Goal: Task Accomplishment & Management: Manage account settings

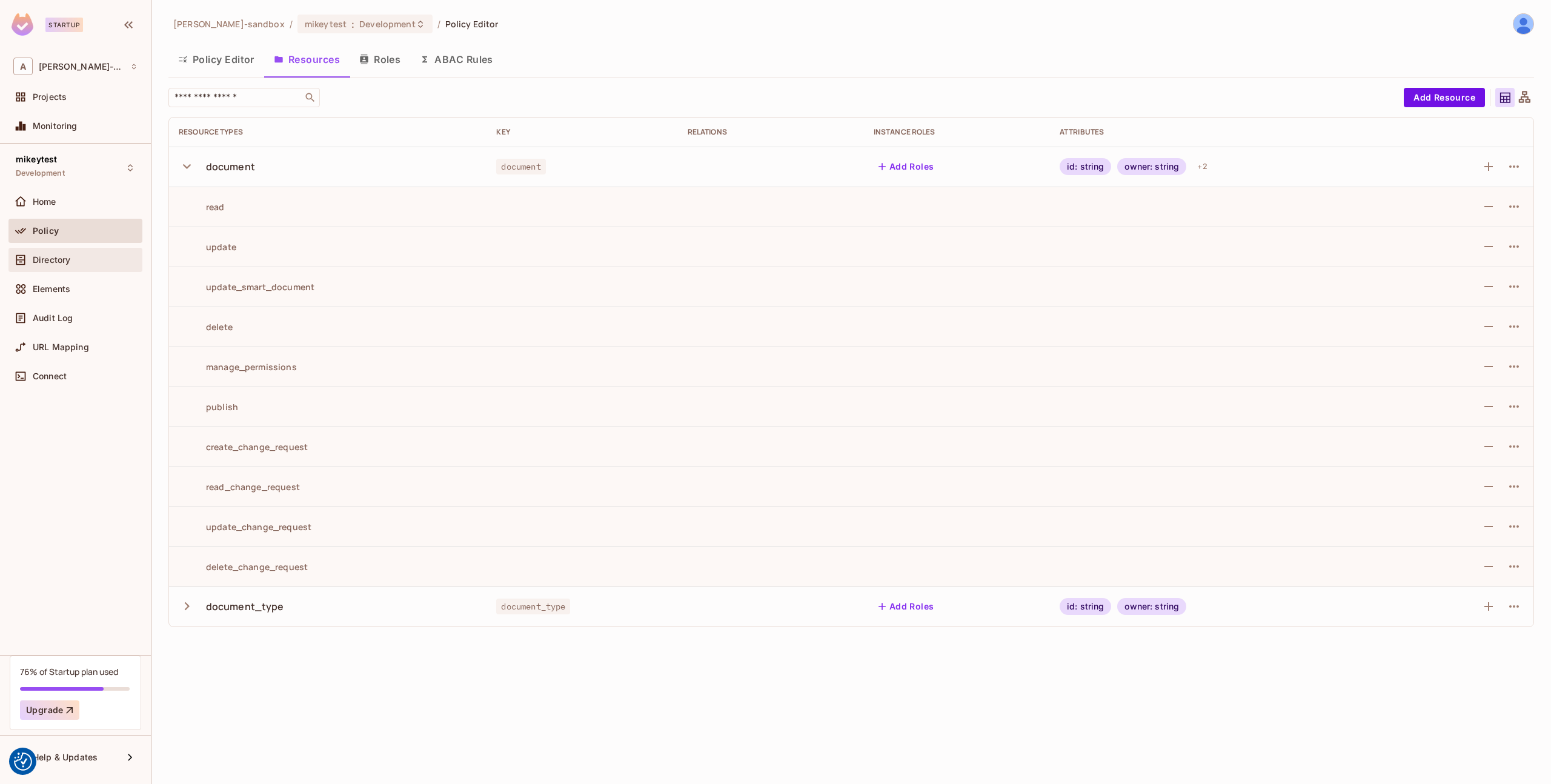
click at [44, 267] on div "Directory" at bounding box center [75, 260] width 134 height 24
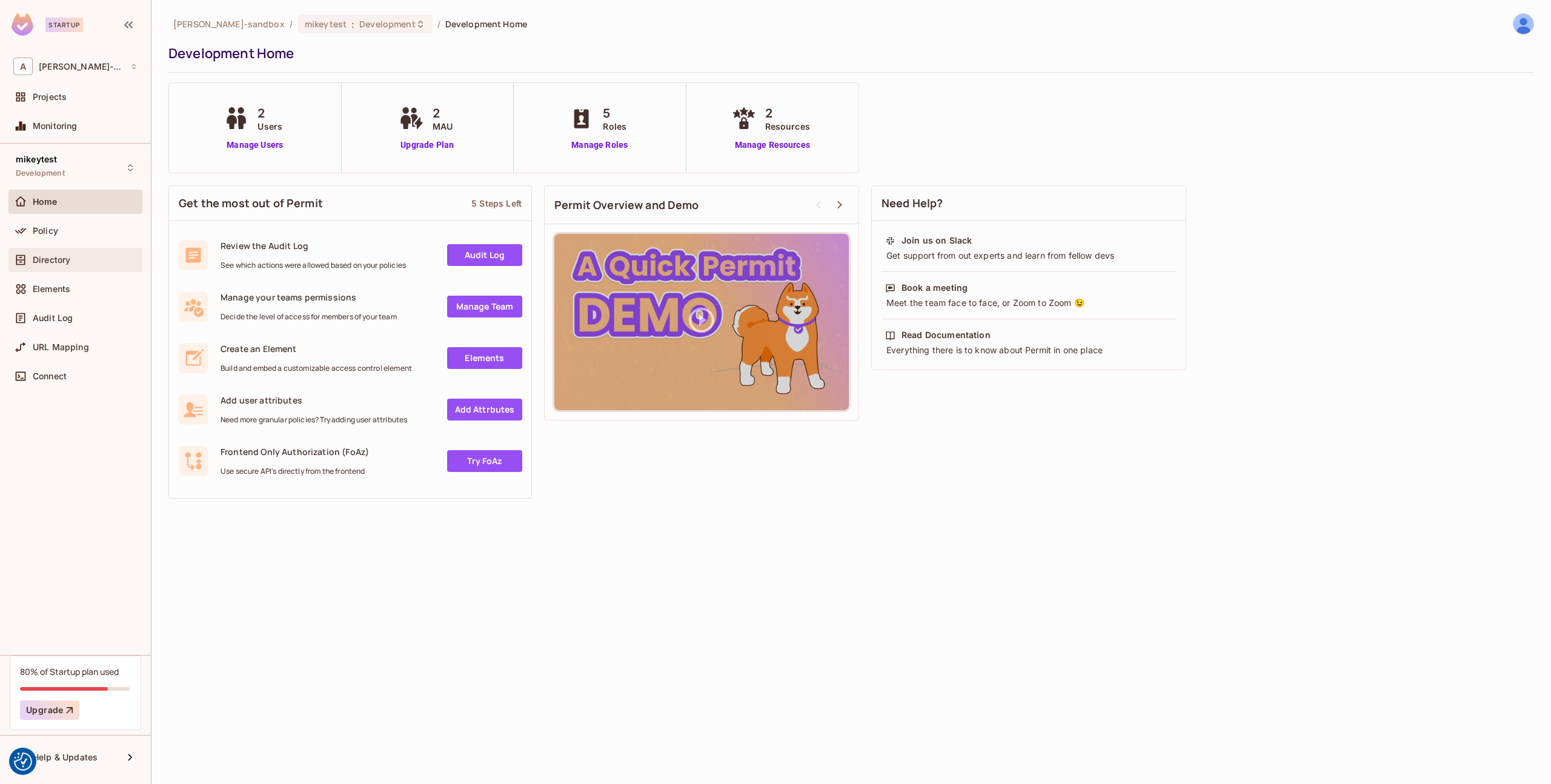
click at [39, 264] on span "Directory" at bounding box center [51, 260] width 37 height 10
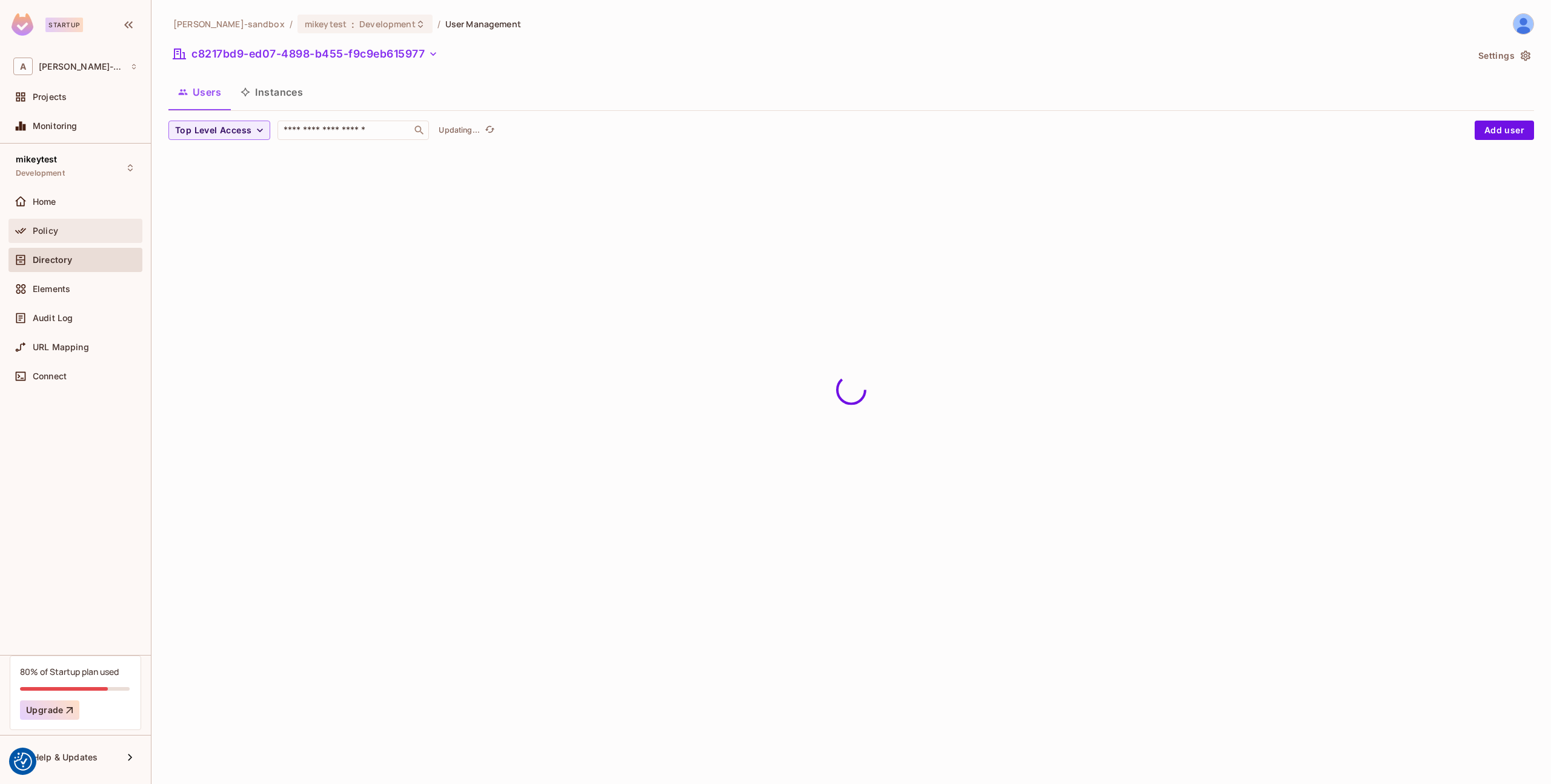
click at [55, 235] on span "Policy" at bounding box center [45, 230] width 25 height 10
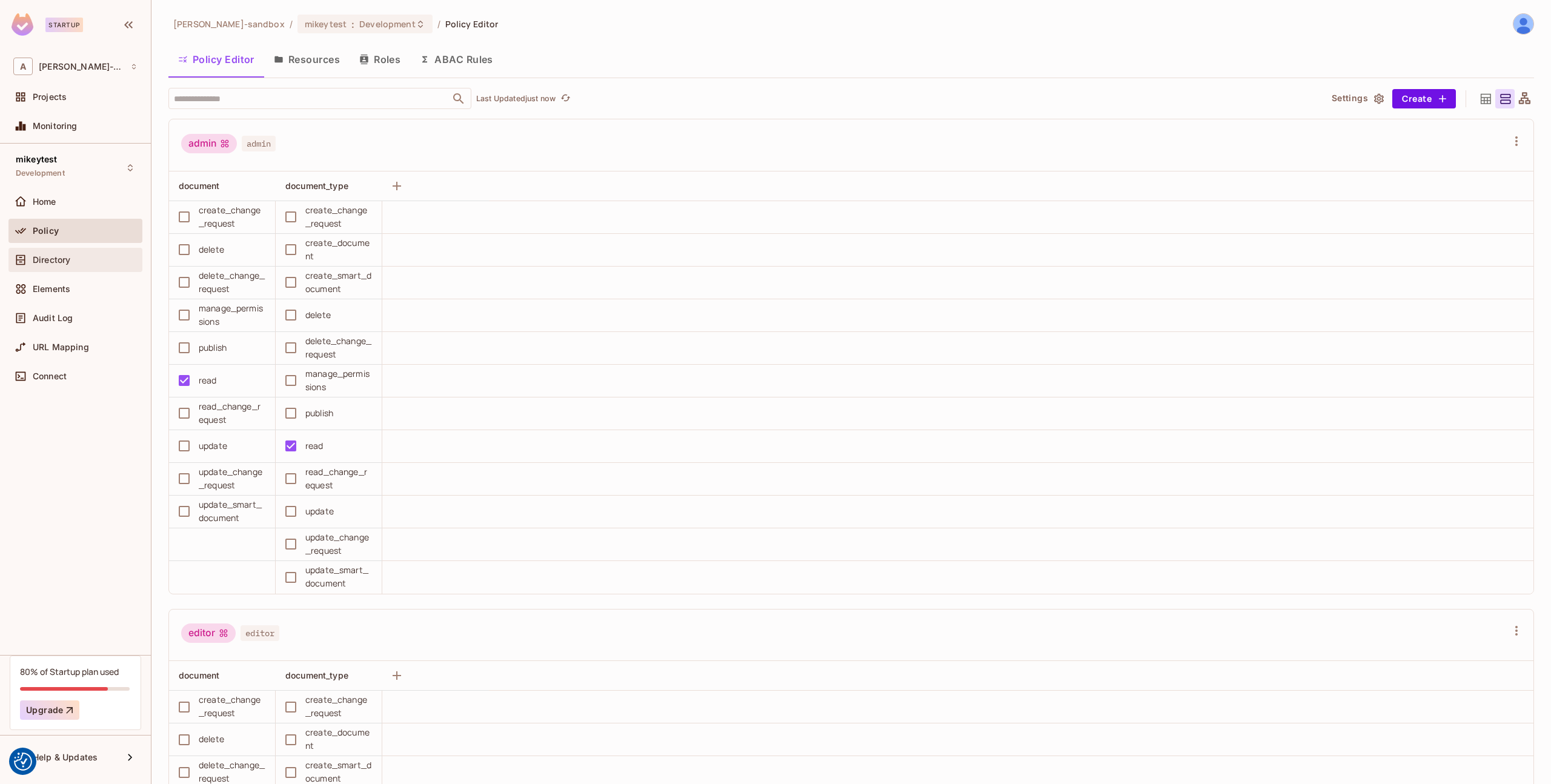
click at [47, 255] on span "Directory" at bounding box center [51, 260] width 37 height 10
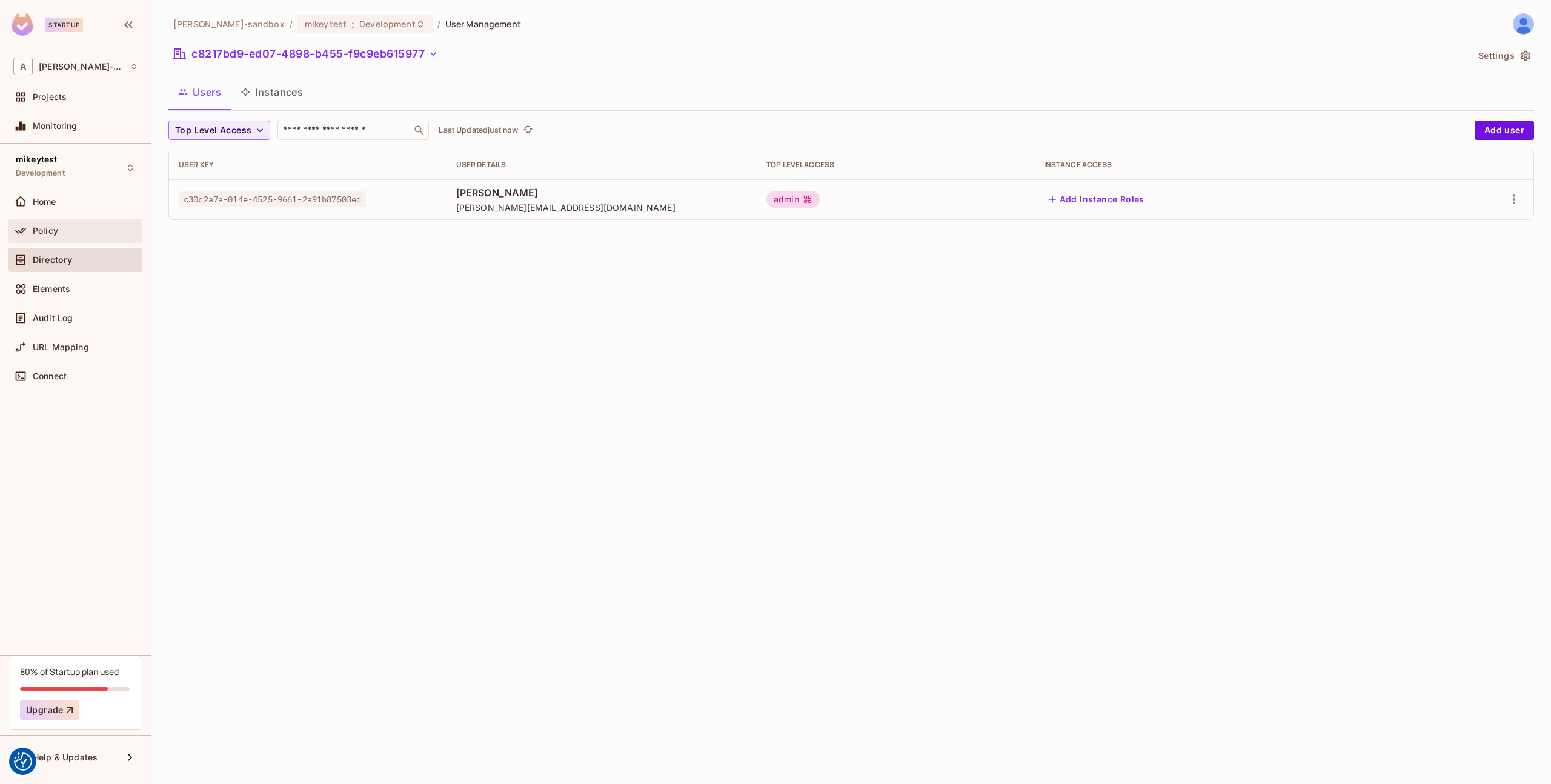
click at [83, 225] on div "Policy" at bounding box center [75, 230] width 124 height 14
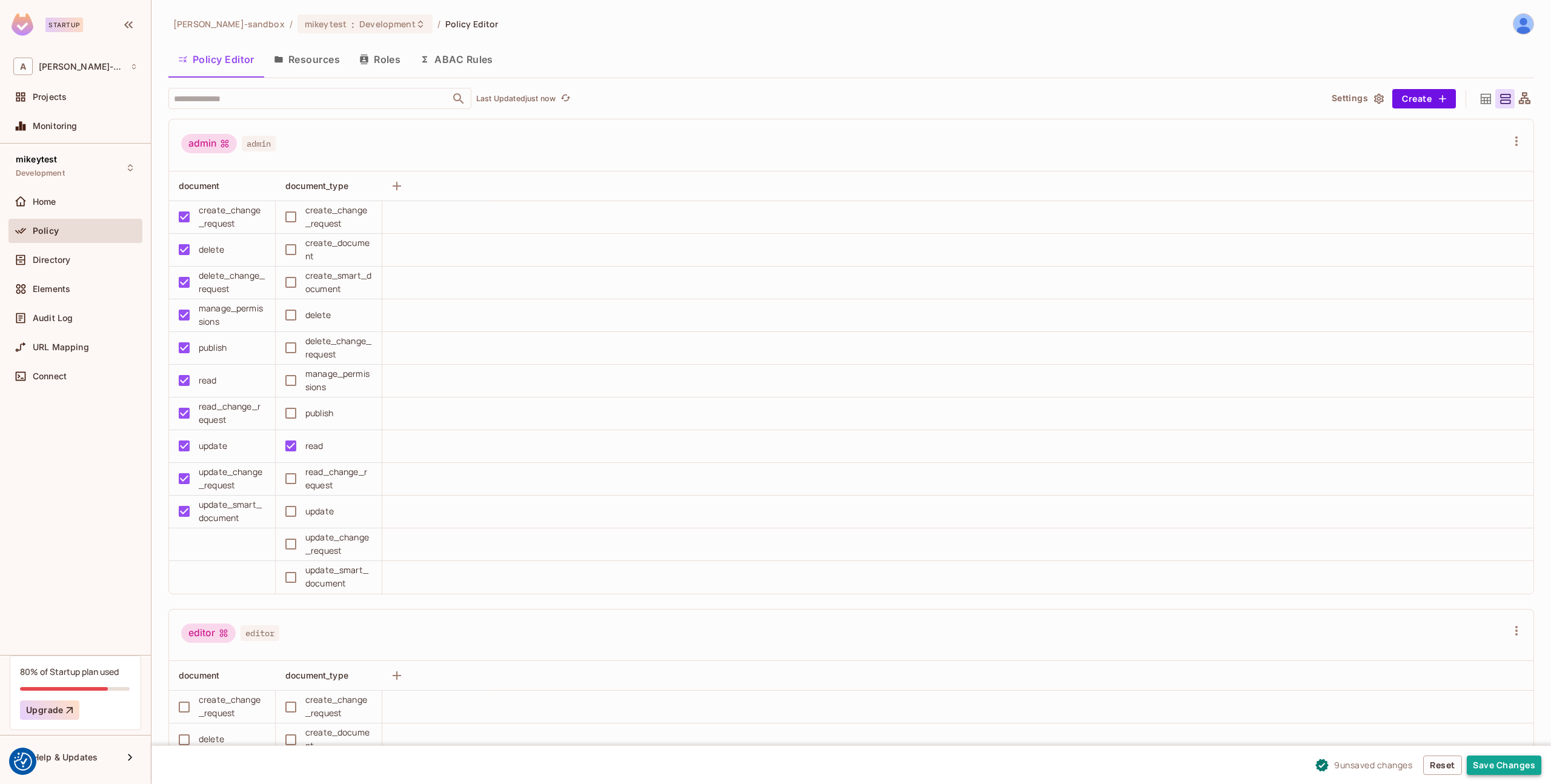
click at [1514, 770] on button "Save Changes" at bounding box center [1504, 765] width 74 height 20
click at [367, 62] on icon "button" at bounding box center [364, 59] width 10 height 10
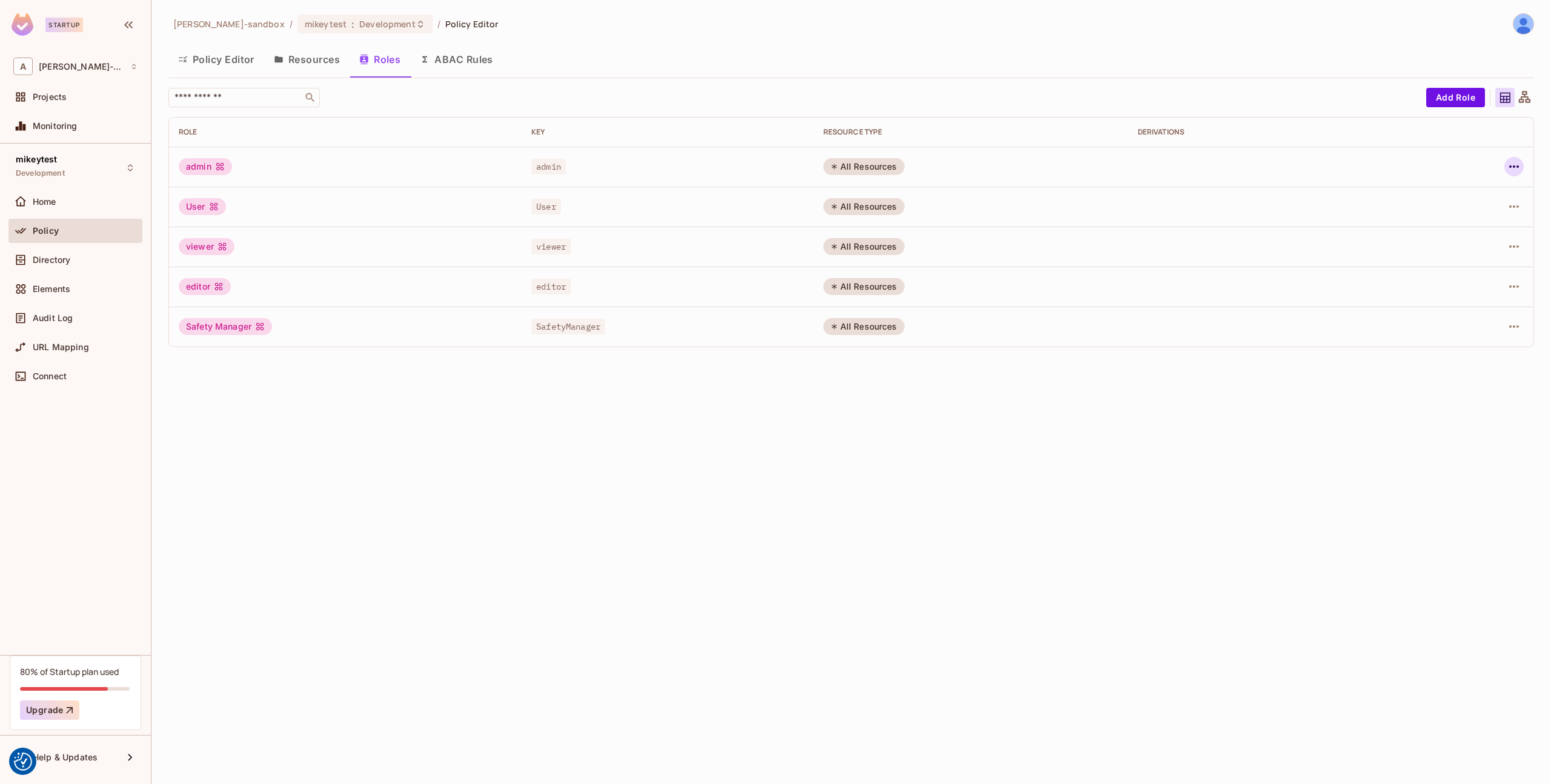
click at [1514, 163] on icon "button" at bounding box center [1514, 166] width 14 height 14
click at [1475, 196] on div "Edit Role" at bounding box center [1460, 194] width 36 height 12
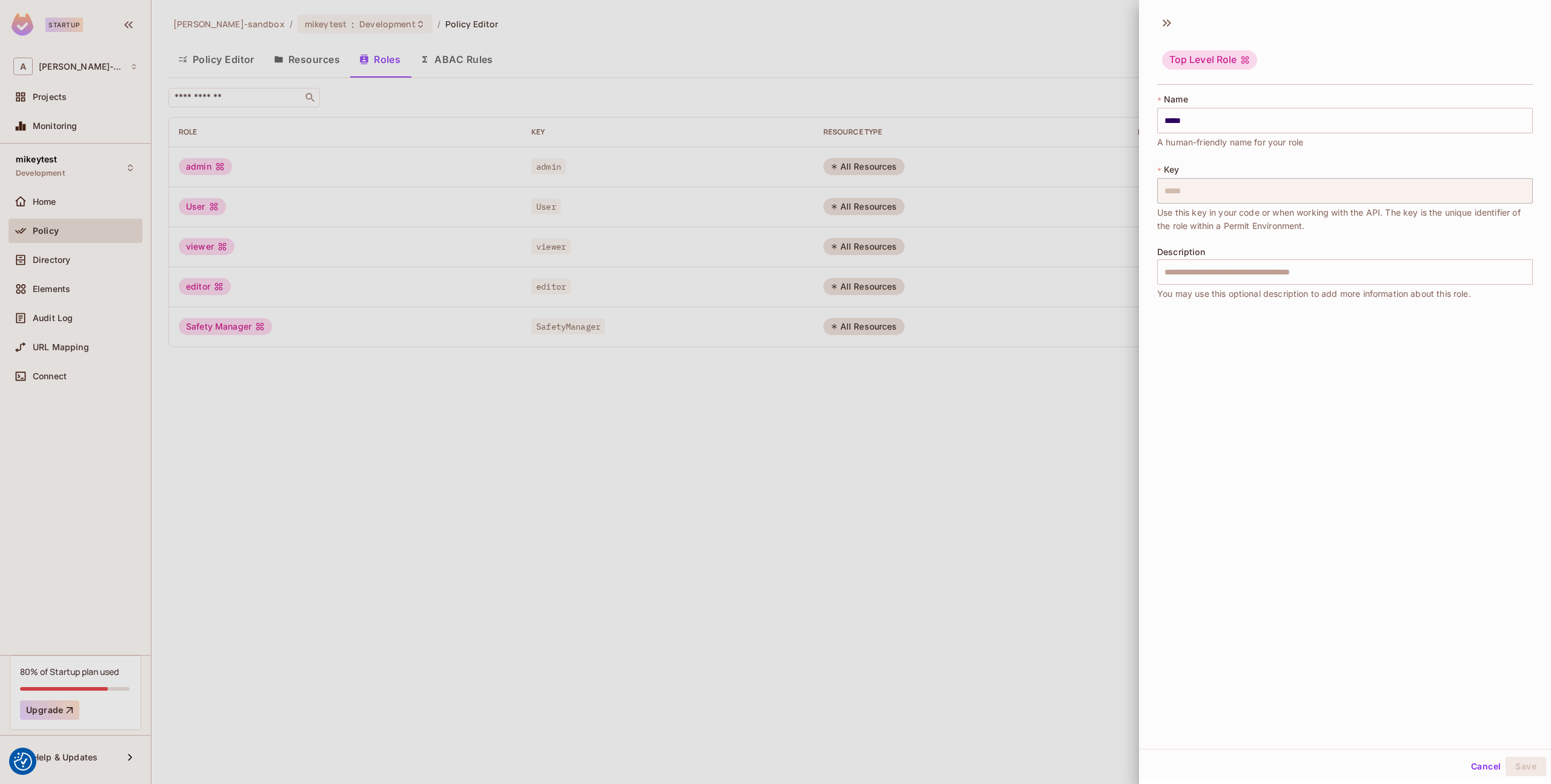
click at [1151, 191] on div "* Name ***** ​ A human-friendly name for your role * Key ***** ​ Use this key i…" at bounding box center [1345, 201] width 412 height 226
click at [1073, 354] on div at bounding box center [775, 392] width 1551 height 784
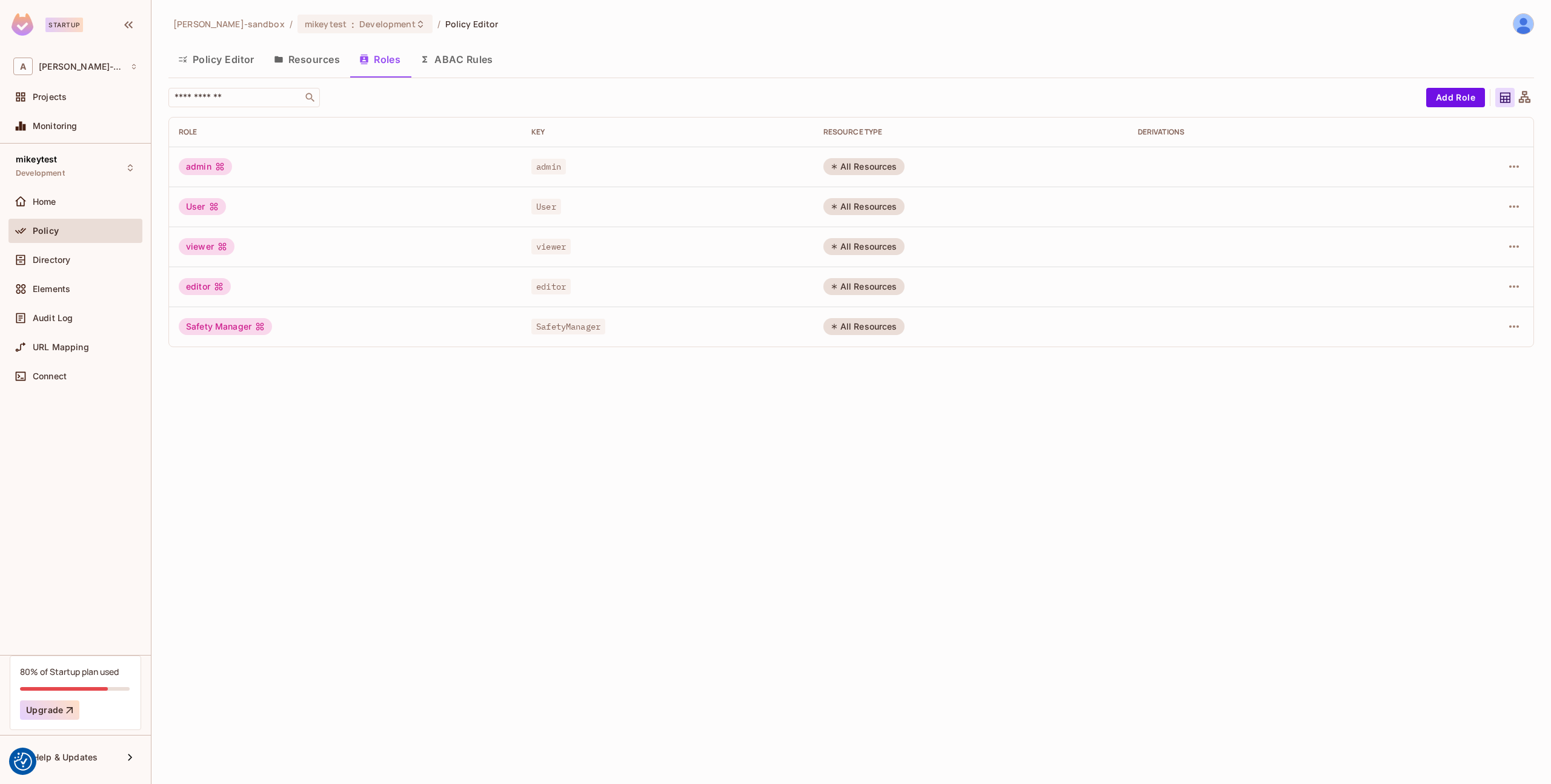
click at [613, 174] on td "admin" at bounding box center [667, 166] width 292 height 40
click at [563, 169] on span "admin" at bounding box center [548, 166] width 34 height 16
click at [1515, 169] on icon "button" at bounding box center [1514, 166] width 14 height 14
click at [1470, 193] on div "Edit Role" at bounding box center [1460, 194] width 36 height 12
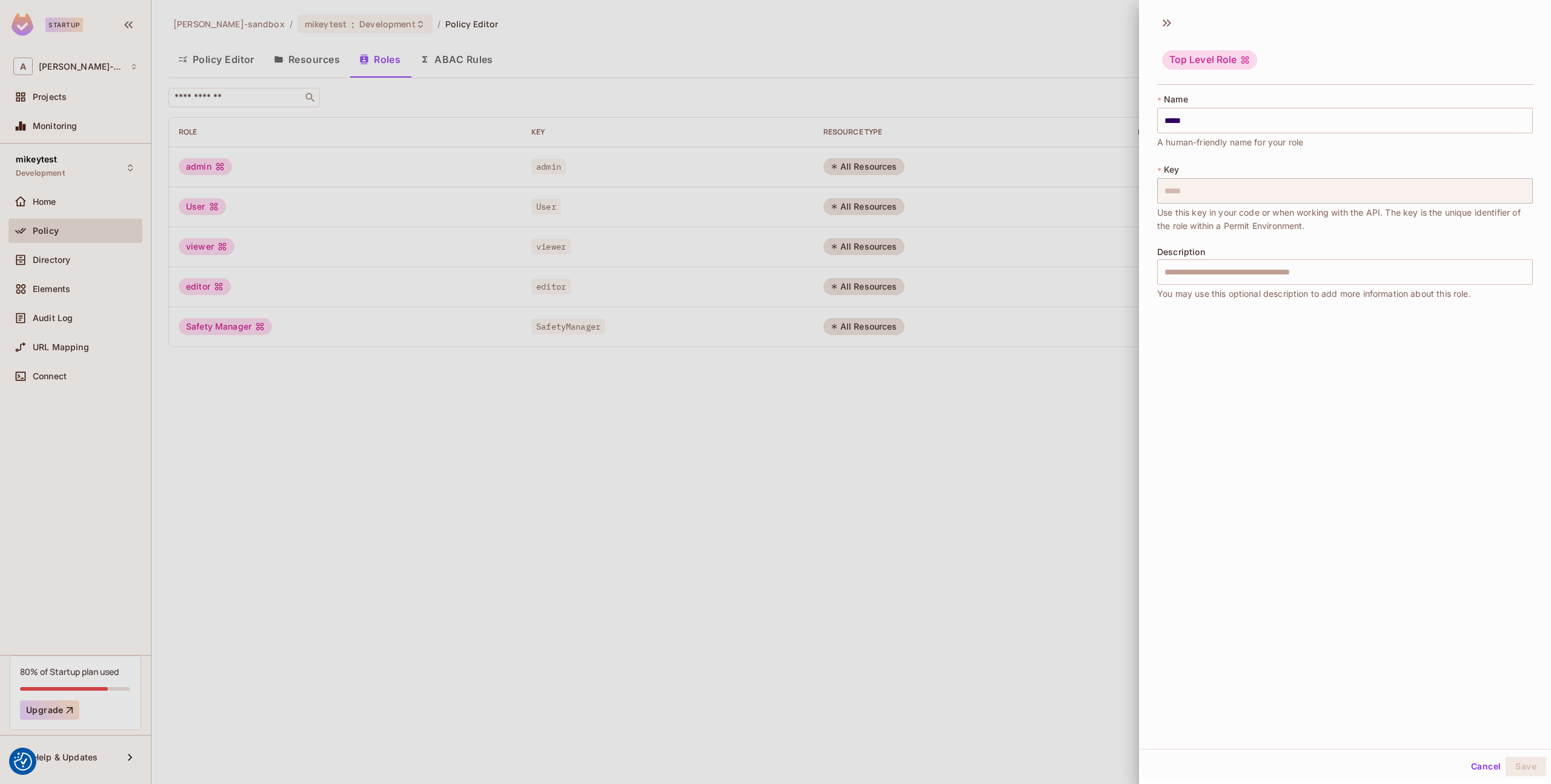
click at [1201, 62] on div "Top Level Role" at bounding box center [1209, 60] width 95 height 20
click at [1164, 23] on icon at bounding box center [1167, 24] width 20 height 20
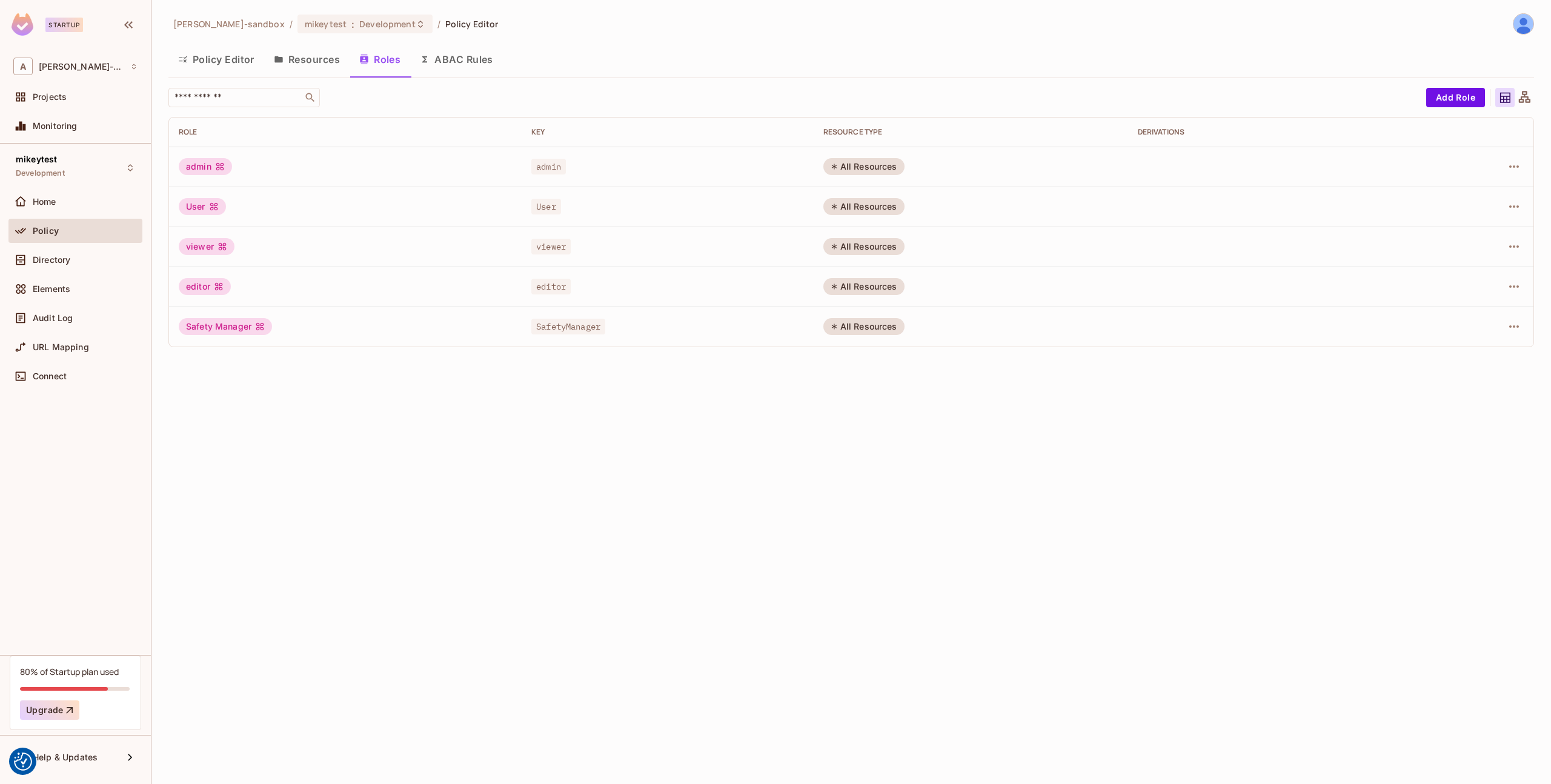
click at [1031, 52] on div "Policy Editor Resources Roles ABAC Rules" at bounding box center [851, 59] width 1366 height 30
